Goal: Transaction & Acquisition: Purchase product/service

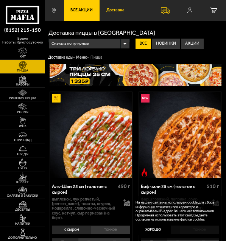
click at [116, 10] on span "Доставка" at bounding box center [115, 10] width 18 height 4
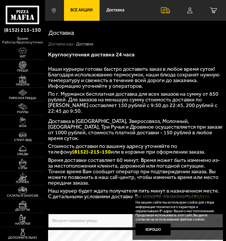
click at [78, 11] on span "Все Акции" at bounding box center [81, 10] width 22 height 4
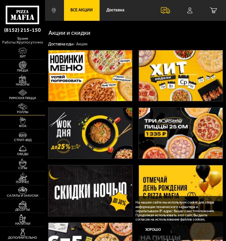
click at [28, 109] on link "Роллы" at bounding box center [22, 109] width 45 height 14
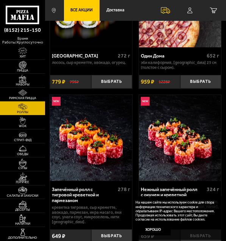
scroll to position [265, 0]
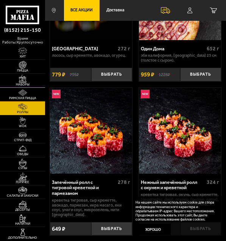
click at [26, 85] on span "Наборы" at bounding box center [22, 84] width 45 height 3
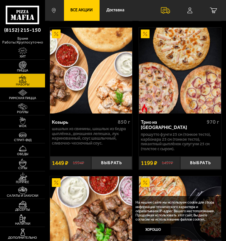
scroll to position [758, 0]
